Goal: Navigation & Orientation: Find specific page/section

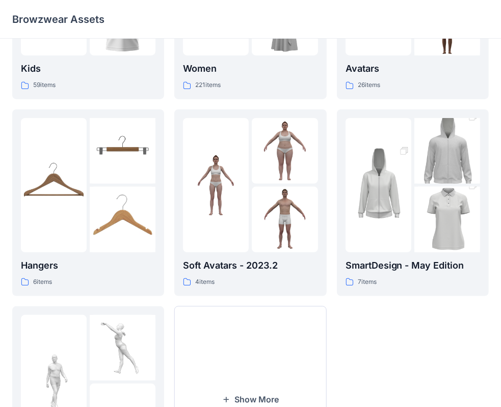
scroll to position [253, 0]
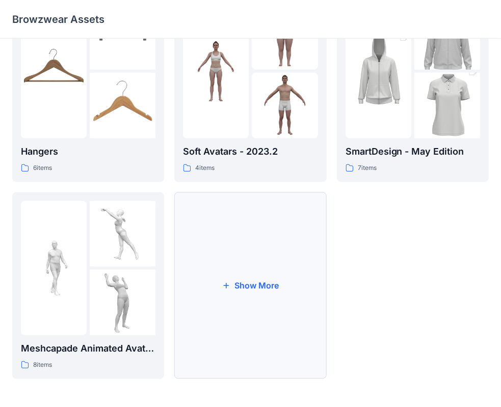
click at [246, 303] on button "Show More" at bounding box center [250, 285] width 152 height 187
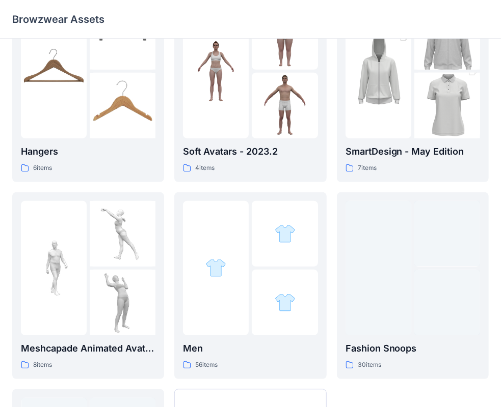
scroll to position [254, 0]
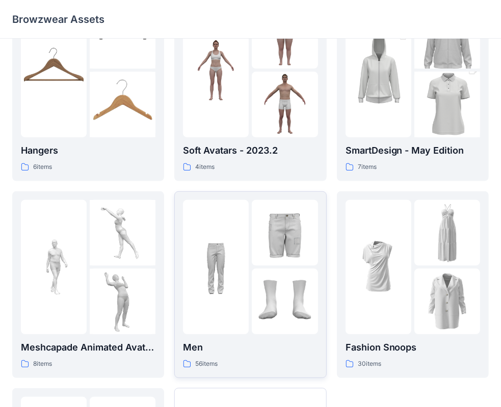
click at [239, 307] on div at bounding box center [216, 267] width 66 height 134
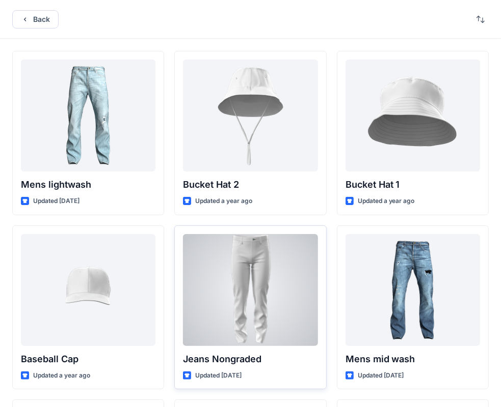
click at [264, 251] on div at bounding box center [250, 290] width 134 height 112
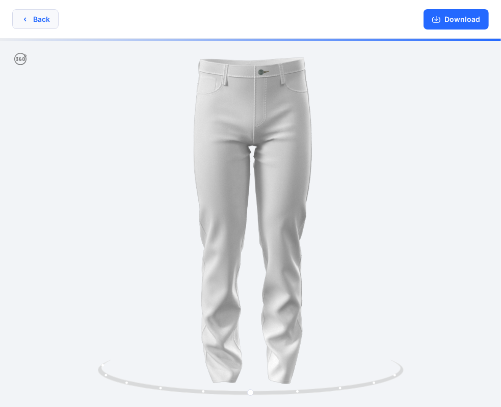
click at [20, 18] on button "Back" at bounding box center [35, 19] width 46 height 20
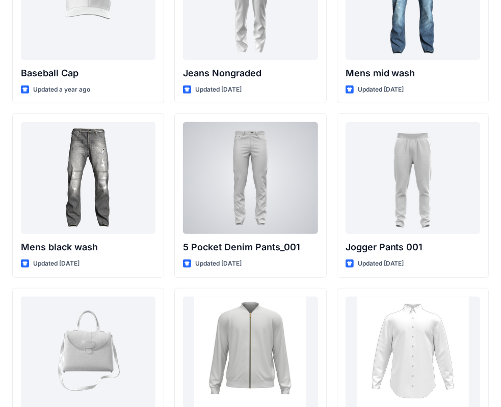
scroll to position [379, 0]
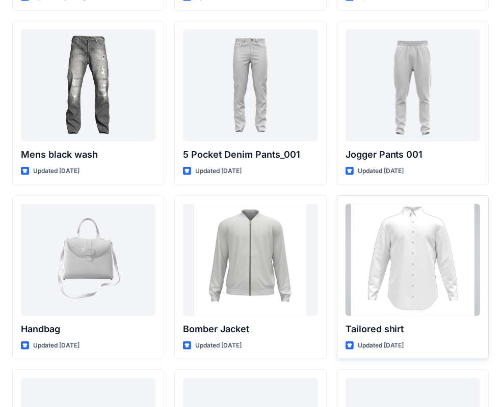
click at [415, 272] on div at bounding box center [412, 260] width 134 height 112
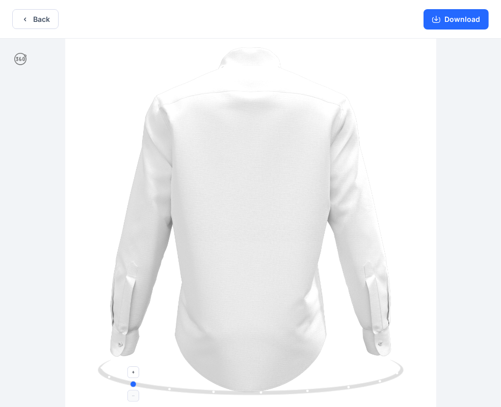
drag, startPoint x: 251, startPoint y: 393, endPoint x: 130, endPoint y: 383, distance: 121.6
click at [130, 383] on icon at bounding box center [252, 379] width 308 height 38
